Goal: Information Seeking & Learning: Understand process/instructions

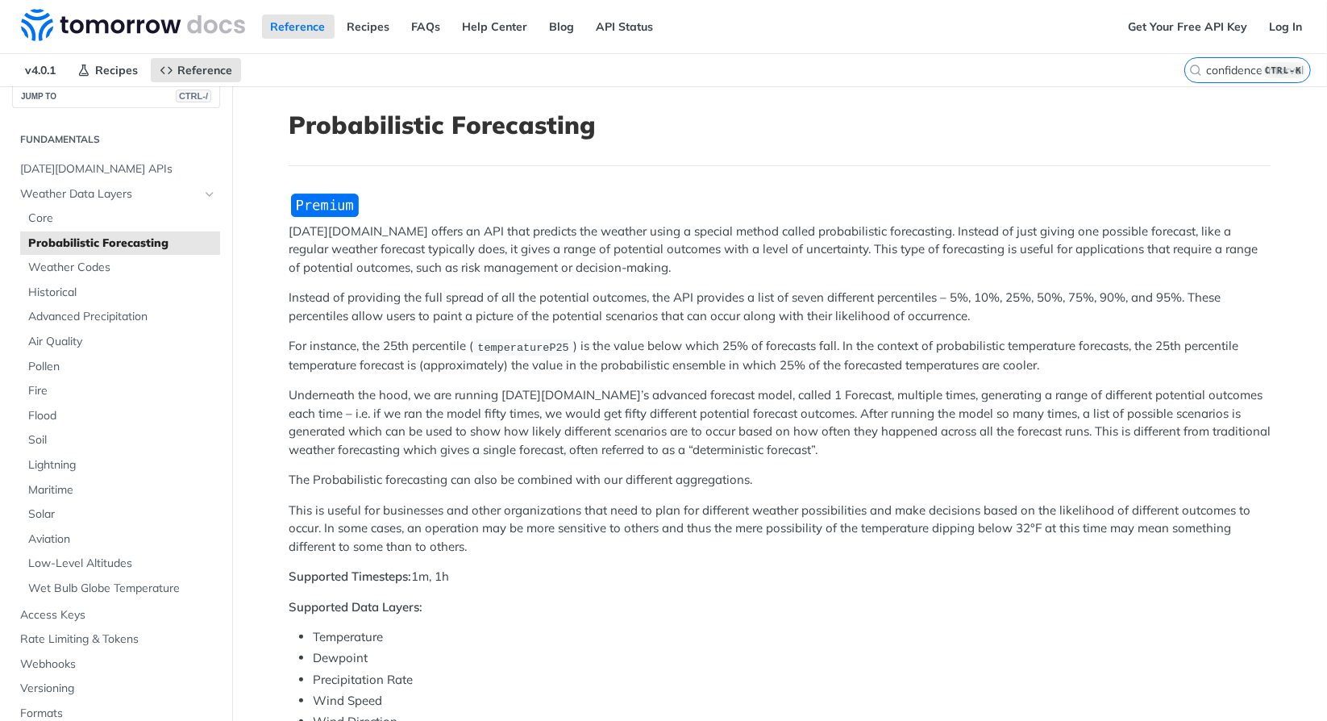
scroll to position [4, 0]
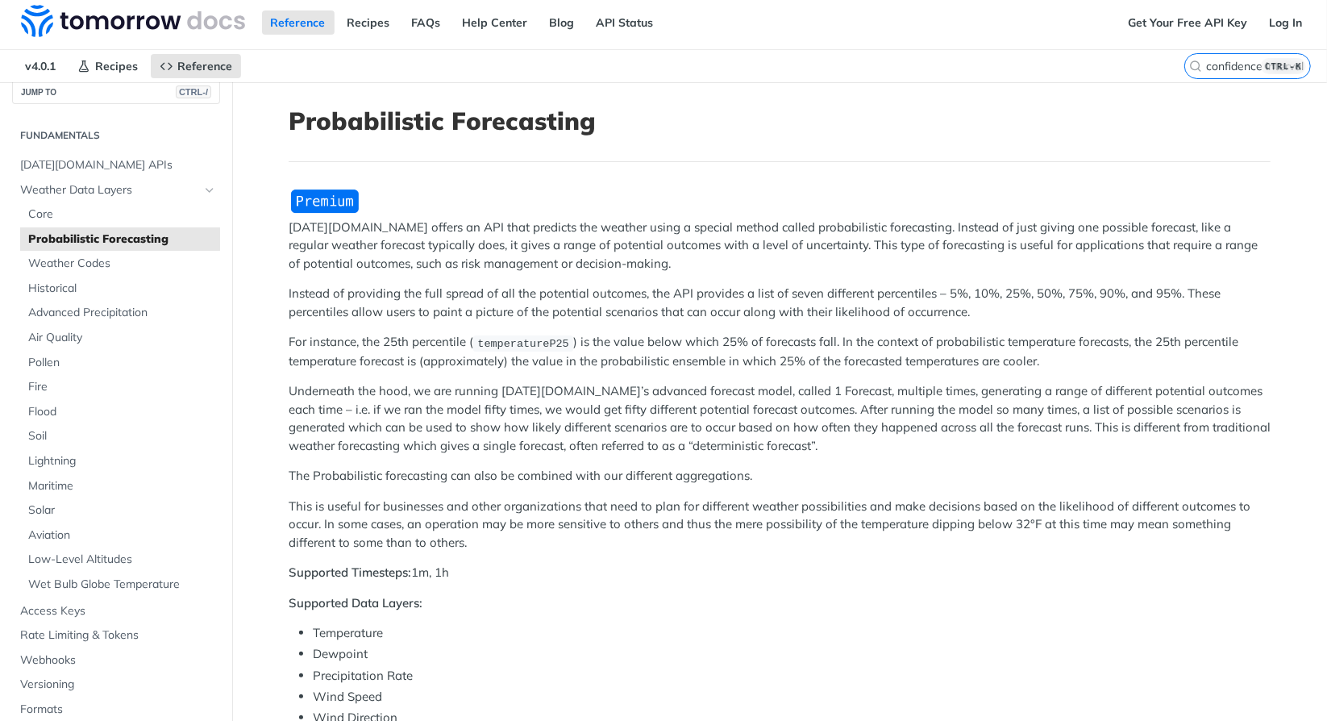
click at [401, 265] on p "[DATE][DOMAIN_NAME] offers an API that predicts the weather using a special met…" at bounding box center [780, 246] width 982 height 55
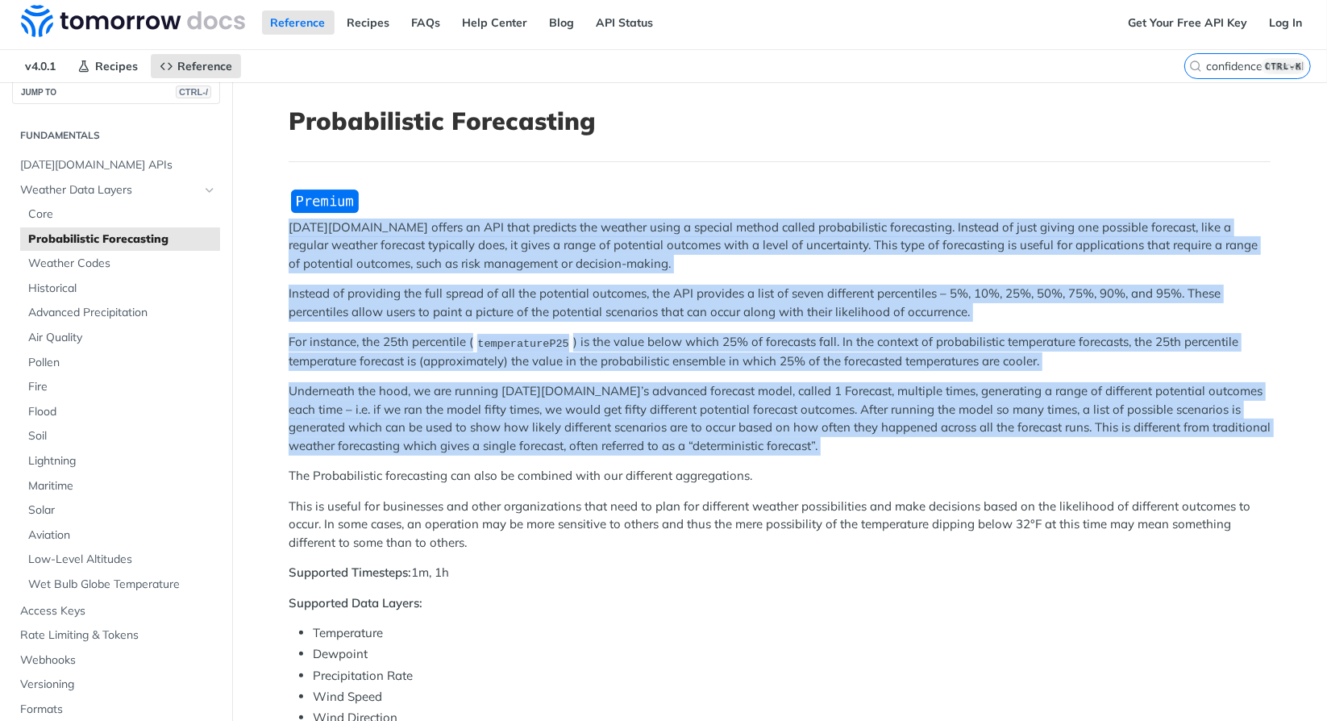
drag, startPoint x: 401, startPoint y: 265, endPoint x: 406, endPoint y: 475, distance: 209.7
click at [406, 475] on div "[DATE][DOMAIN_NAME] offers an API that predicts the weather using a special met…" at bounding box center [780, 697] width 982 height 1019
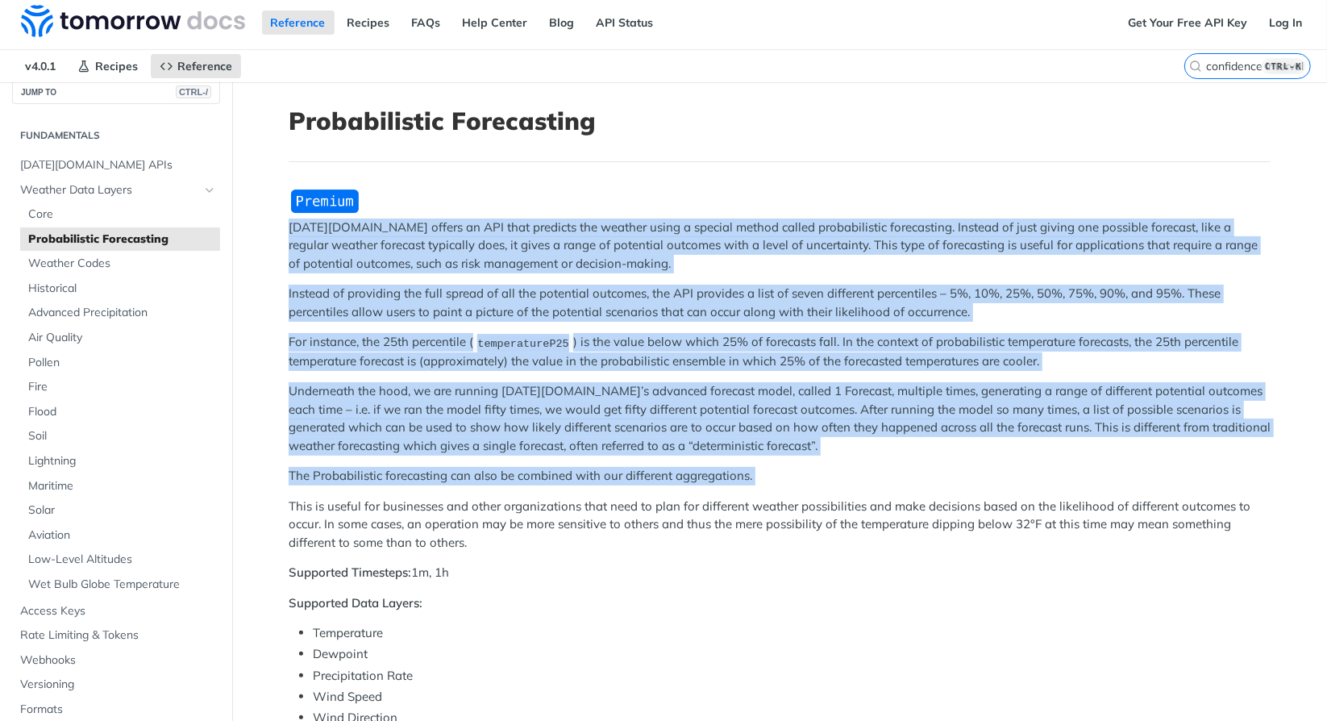
click at [406, 475] on p "The Probabilistic forecasting can also be combined with our different aggregati…" at bounding box center [780, 476] width 982 height 19
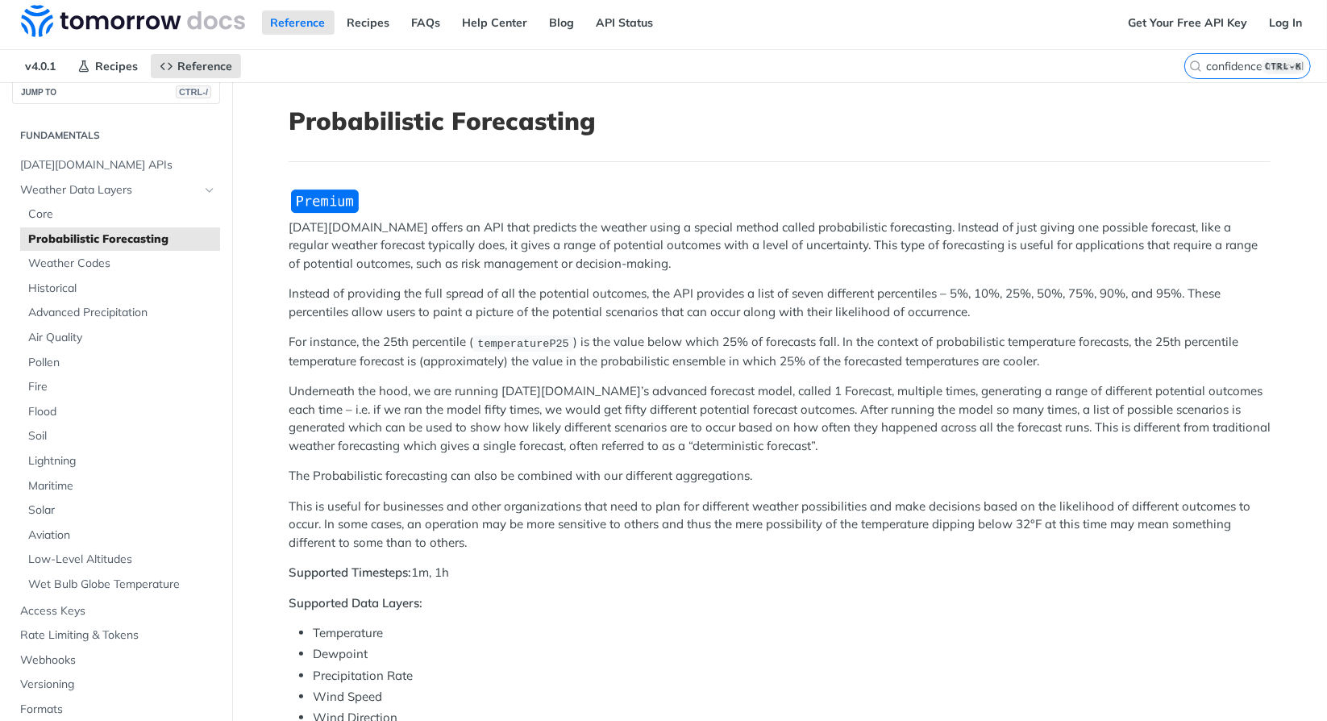
click at [592, 244] on p "[DATE][DOMAIN_NAME] offers an API that predicts the weather using a special met…" at bounding box center [780, 246] width 982 height 55
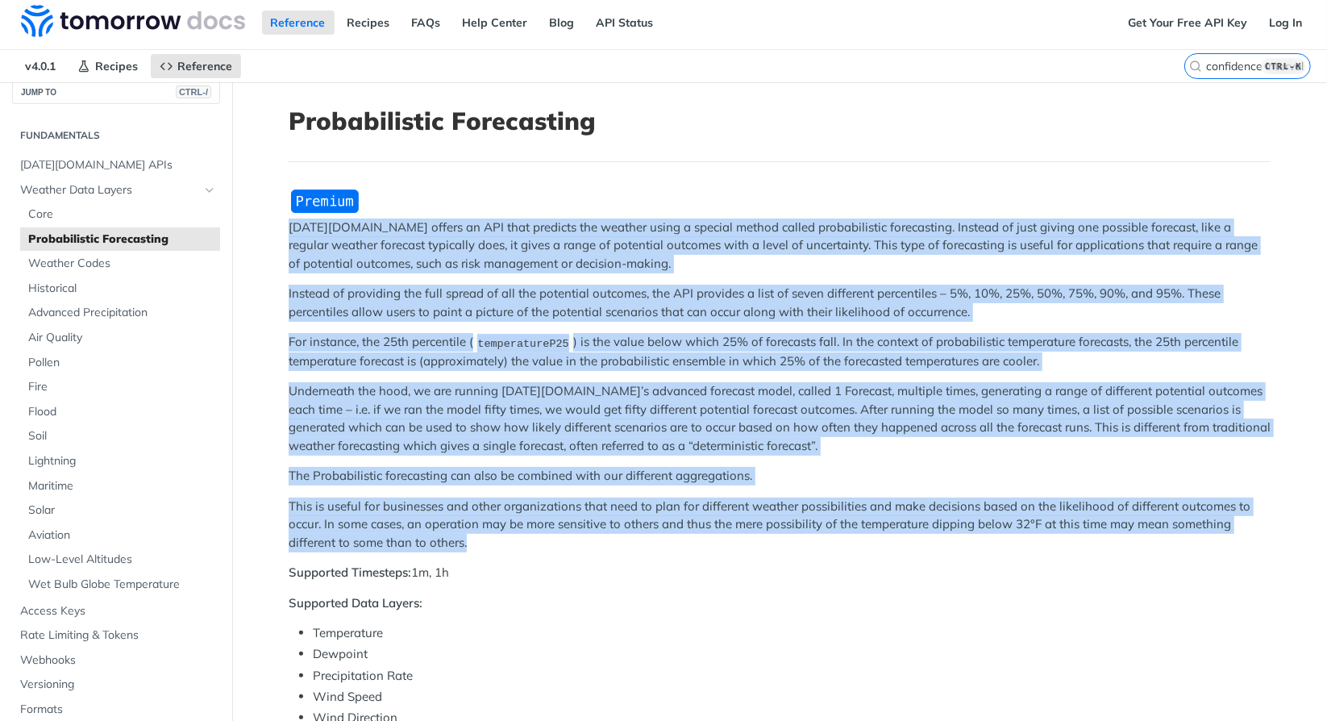
drag, startPoint x: 592, startPoint y: 244, endPoint x: 615, endPoint y: 495, distance: 251.8
click at [615, 495] on div "[DATE][DOMAIN_NAME] offers an API that predicts the weather using a special met…" at bounding box center [780, 697] width 982 height 1019
click at [615, 498] on p "This is useful for businesses and other organizations that need to plan for dif…" at bounding box center [780, 525] width 982 height 55
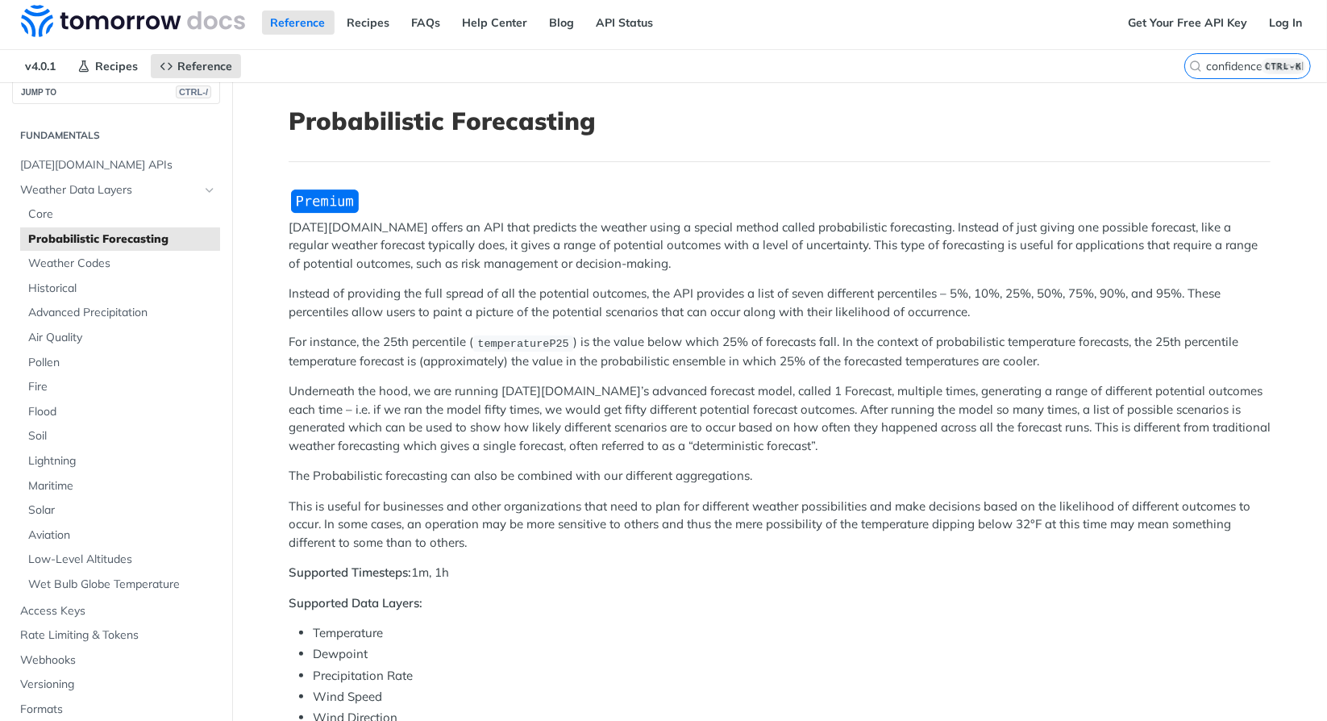
scroll to position [373, 0]
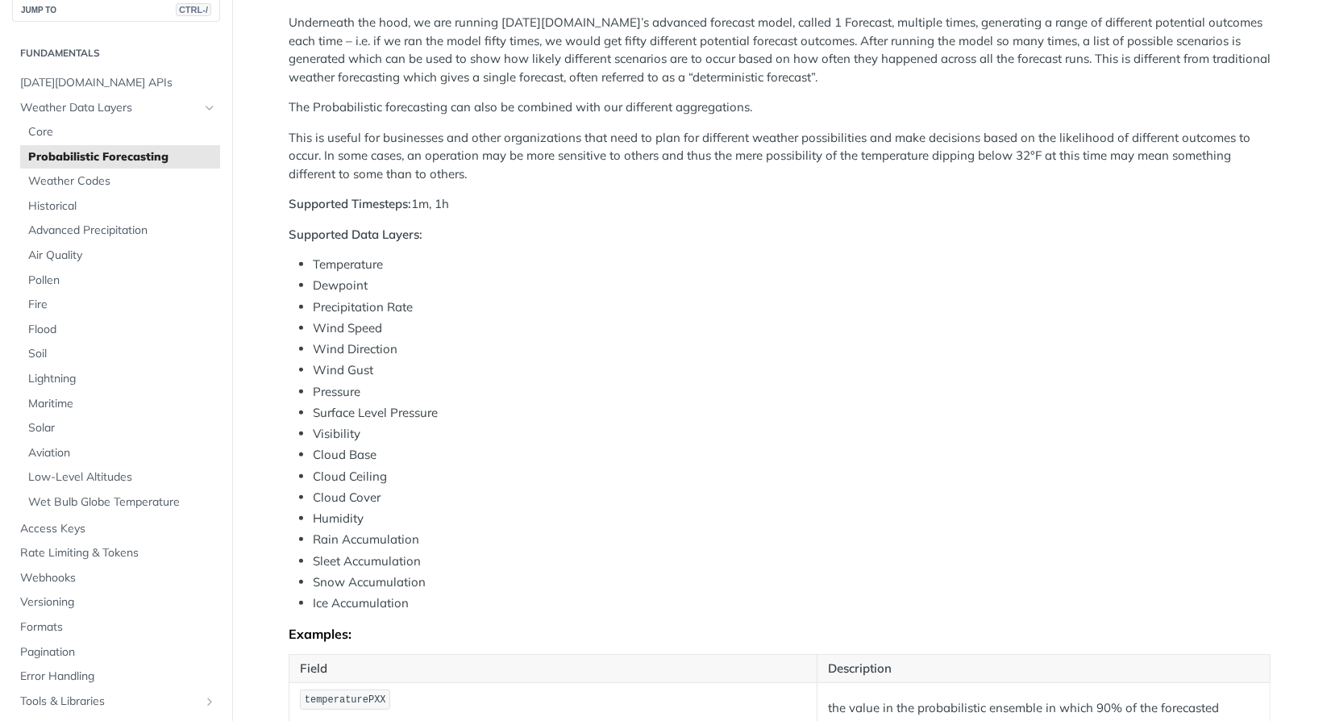
click at [630, 355] on li "Wind Direction" at bounding box center [792, 349] width 958 height 19
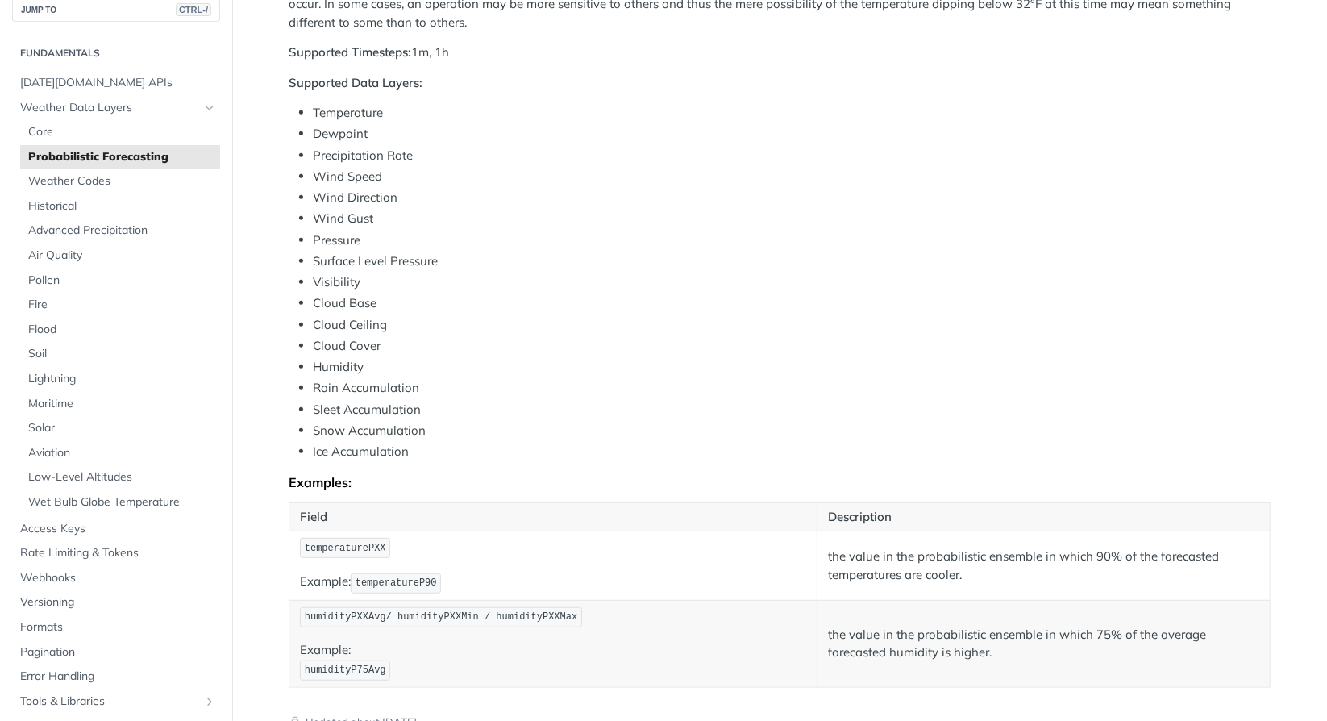
scroll to position [163, 0]
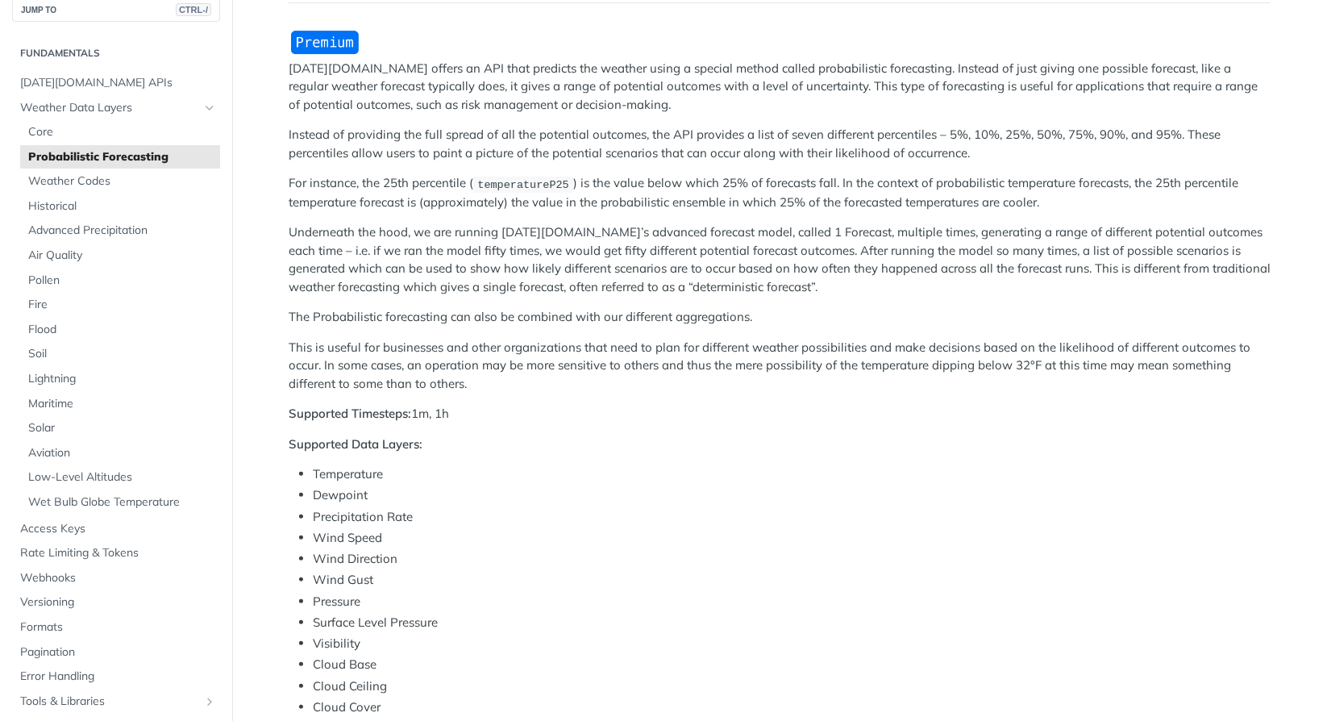
click at [520, 198] on p "For instance, the 25th percentile ( temperatureP25 ) is the value below which 2…" at bounding box center [780, 192] width 982 height 37
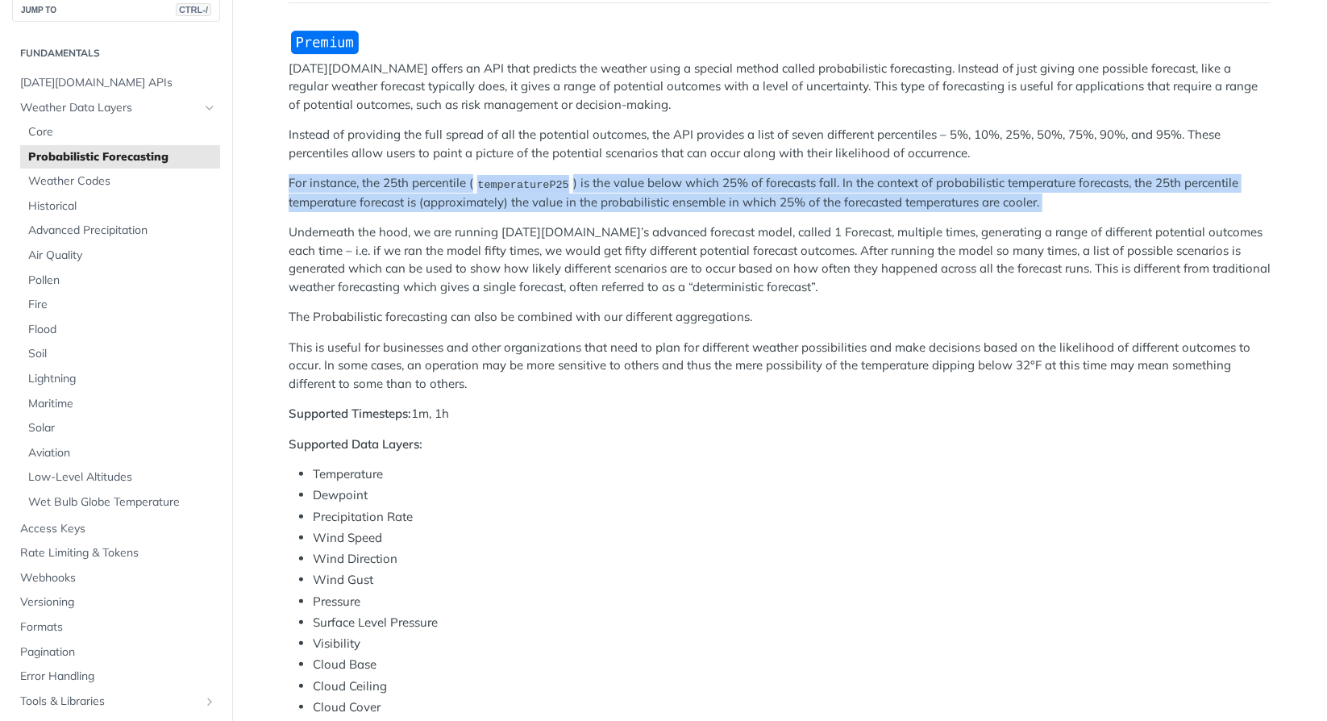
click at [520, 198] on p "For instance, the 25th percentile ( temperatureP25 ) is the value below which 2…" at bounding box center [780, 192] width 982 height 37
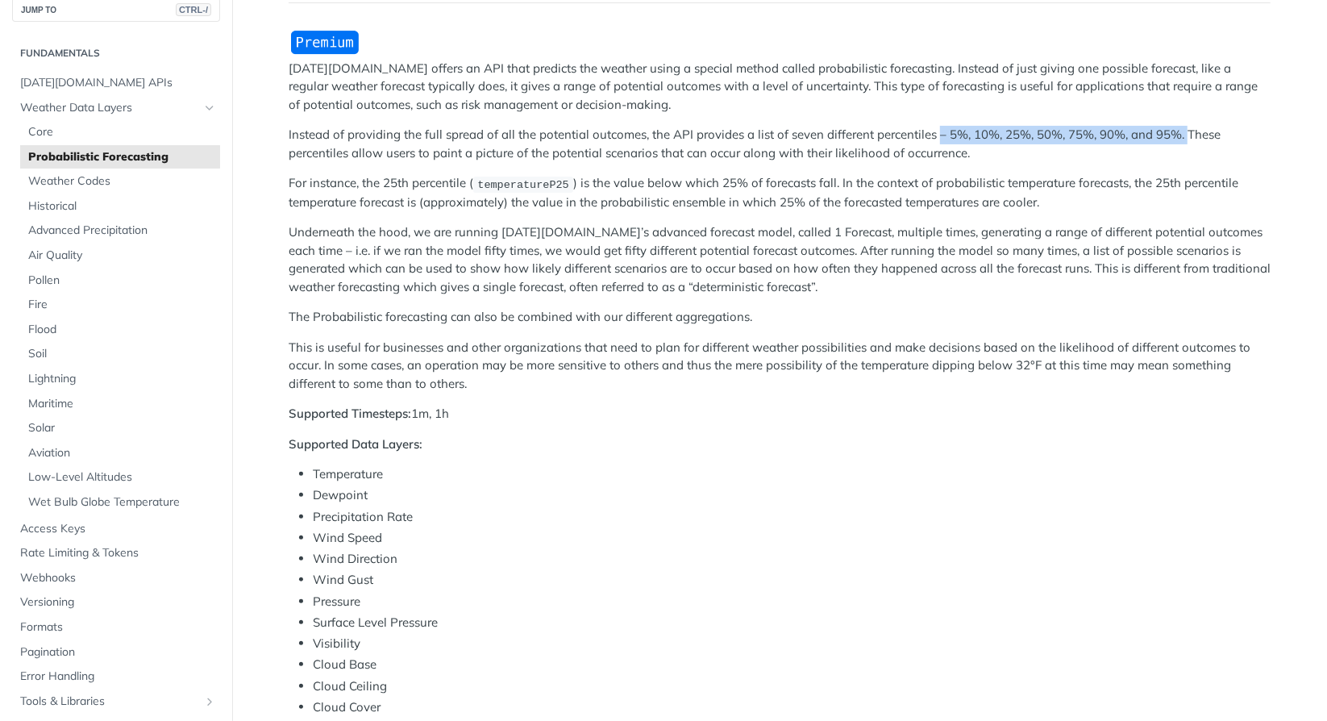
drag, startPoint x: 931, startPoint y: 129, endPoint x: 1177, endPoint y: 123, distance: 246.9
click at [1177, 123] on div "[DATE][DOMAIN_NAME] offers an API that predicts the weather using a special met…" at bounding box center [780, 538] width 982 height 1019
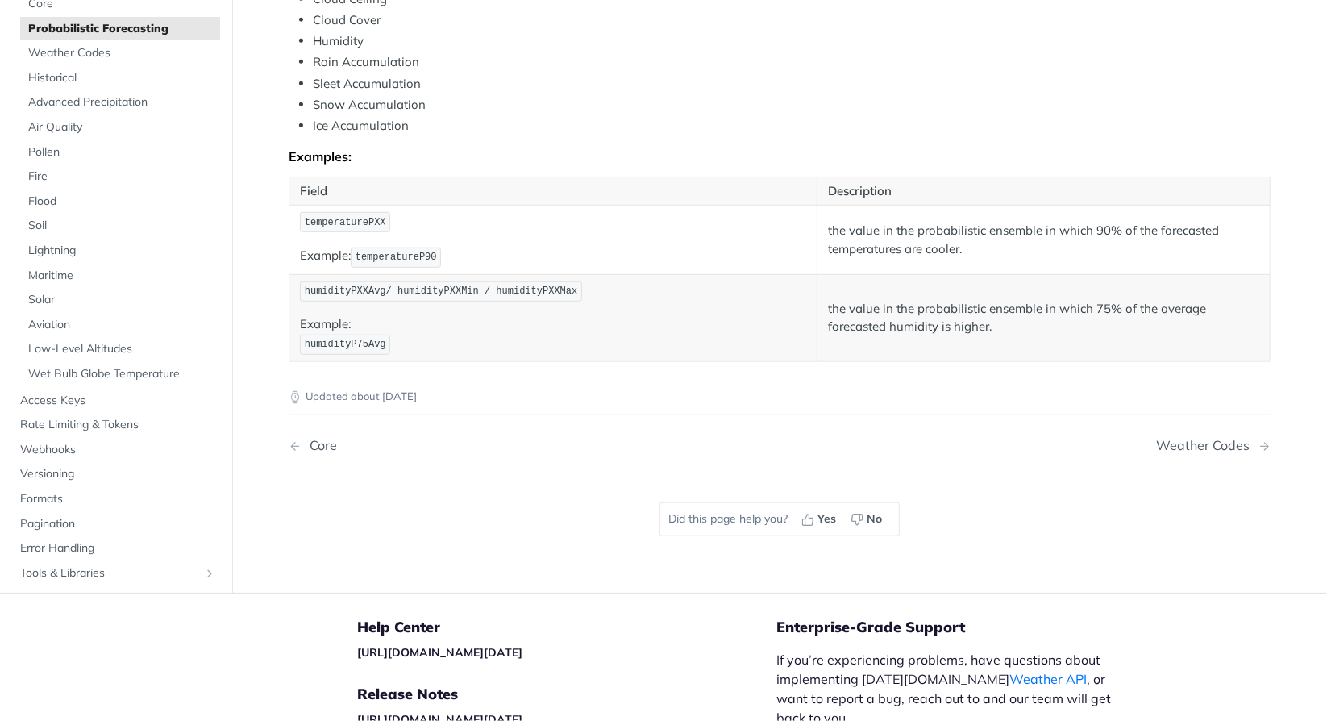
scroll to position [817, 0]
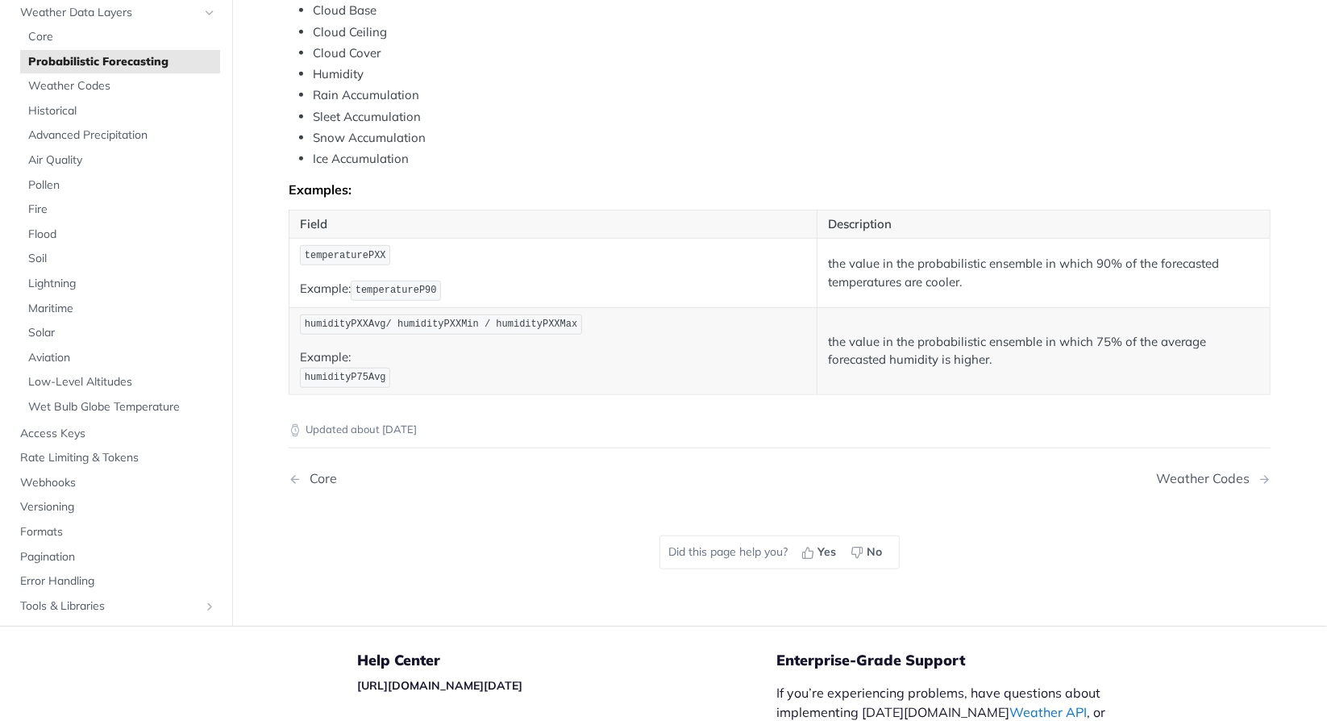
click at [342, 250] on span "temperaturePXX" at bounding box center [345, 255] width 81 height 11
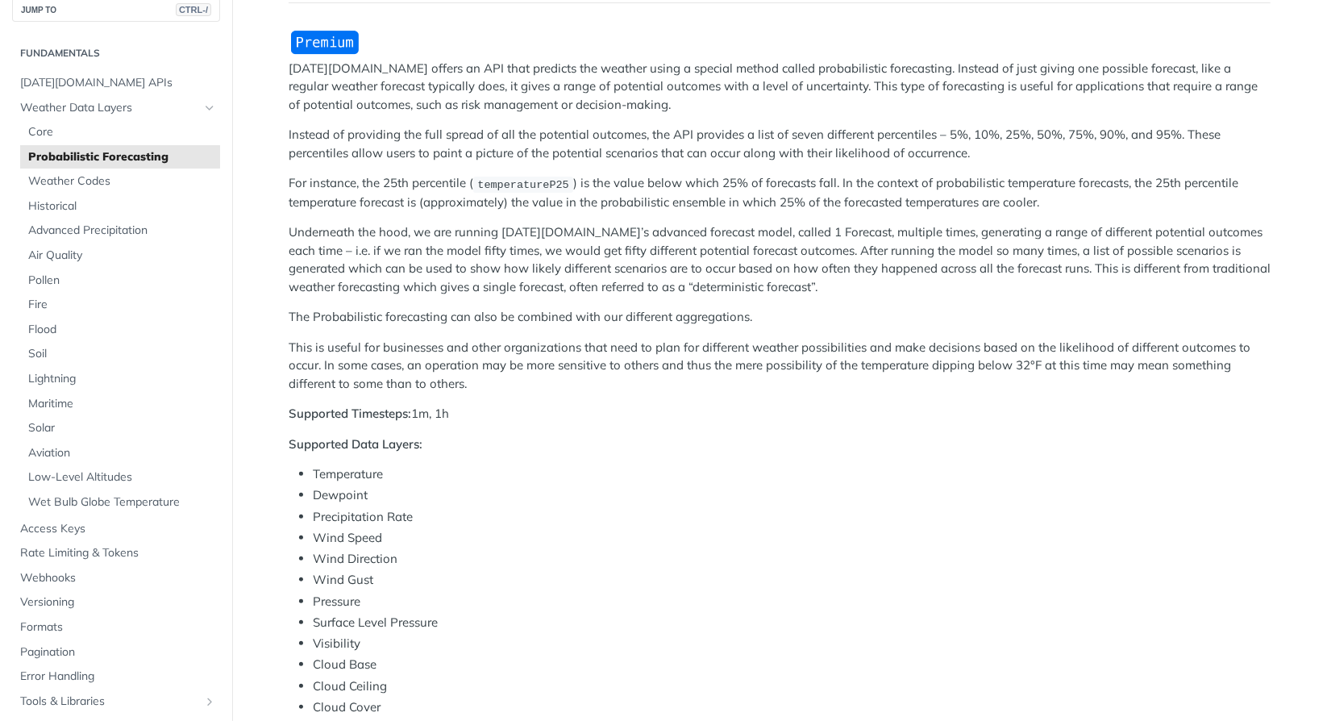
scroll to position [153, 0]
